Goal: Task Accomplishment & Management: Use online tool/utility

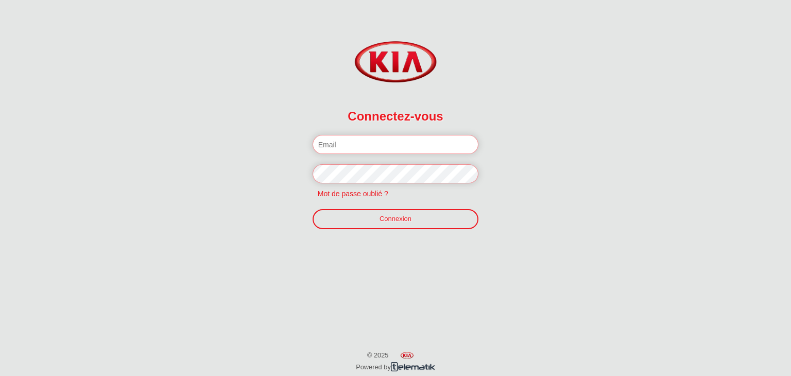
type input "boudriga.zied@hotmail.com"
click at [388, 221] on link "Connexion" at bounding box center [396, 219] width 166 height 20
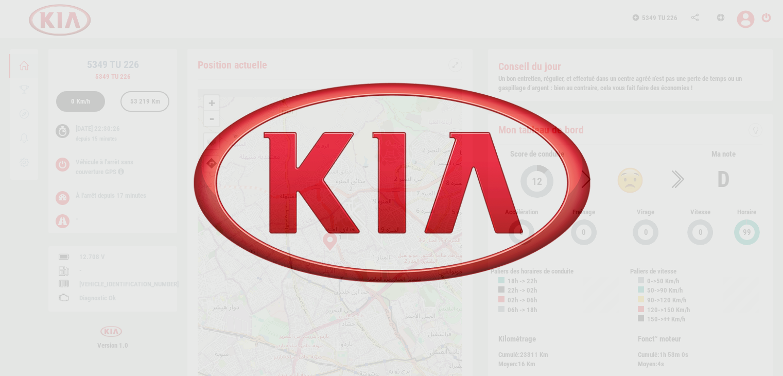
scroll to position [44, 0]
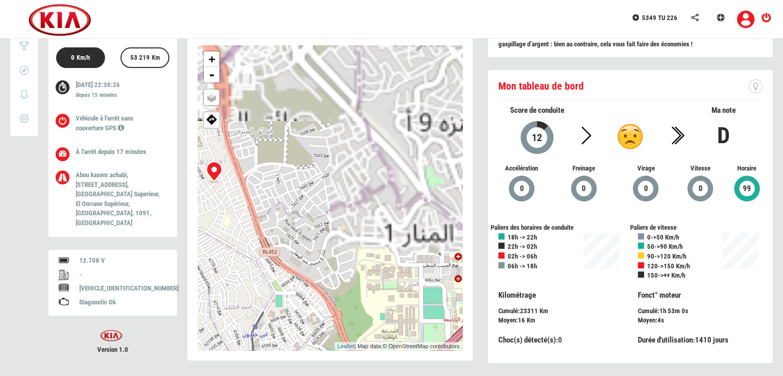
click at [360, 181] on div "+ - OSM Map Google Map Google Satellite Leaflet | Map data © OpenStreetMap cont…" at bounding box center [330, 197] width 265 height 305
